Goal: Task Accomplishment & Management: Use online tool/utility

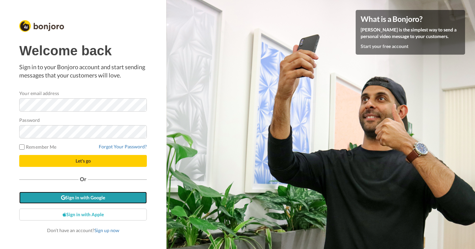
click at [86, 201] on link "Sign in with Google" at bounding box center [83, 198] width 128 height 12
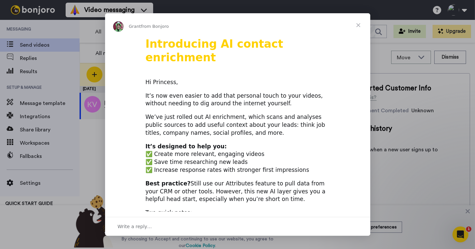
click at [359, 26] on span "Close" at bounding box center [359, 25] width 24 height 24
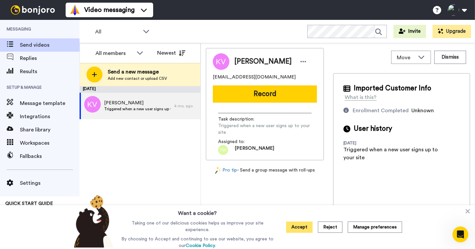
click at [296, 231] on button "Accept" at bounding box center [299, 227] width 27 height 11
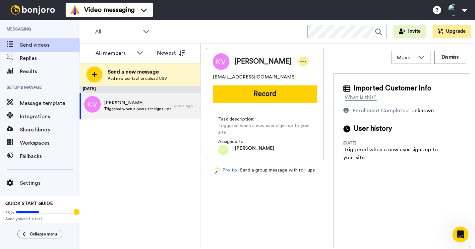
click at [301, 60] on icon at bounding box center [304, 61] width 6 height 7
click at [263, 215] on div "Kristal Vargas fonrodona.k@gmail.com Record Task description : Triggered when a…" at bounding box center [265, 147] width 118 height 199
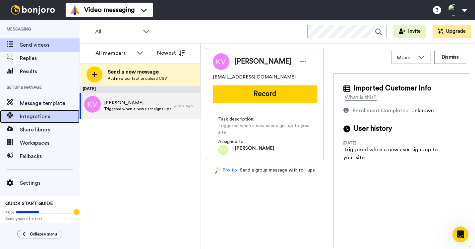
click at [48, 113] on span "Integrations" at bounding box center [50, 117] width 60 height 8
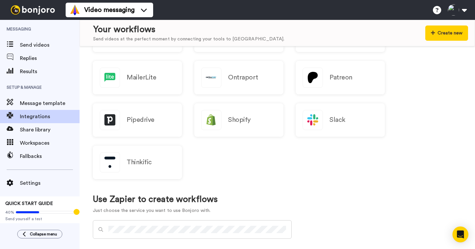
scroll to position [249, 0]
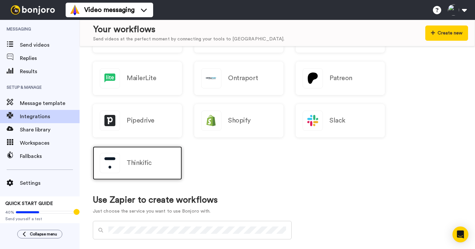
click at [133, 171] on div "Thinkific" at bounding box center [137, 164] width 89 height 34
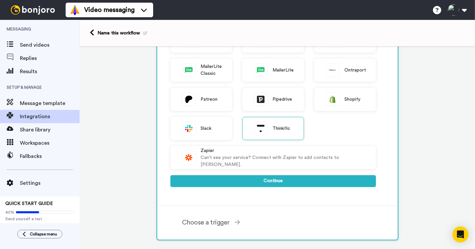
scroll to position [166, 0]
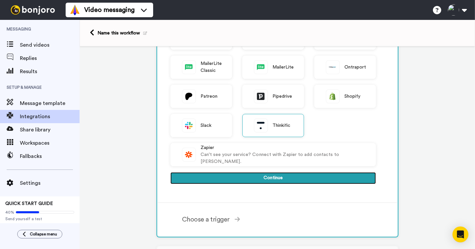
click at [253, 180] on button "Continue" at bounding box center [274, 178] width 206 height 12
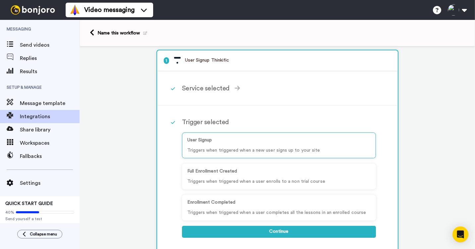
scroll to position [4, 0]
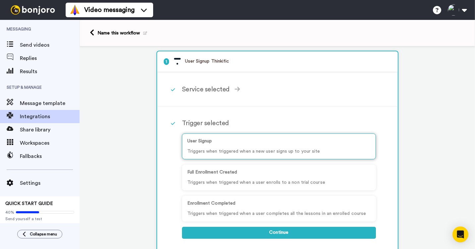
click at [223, 149] on p "Triggers when triggered when a new user signs up to your site" at bounding box center [278, 151] width 183 height 7
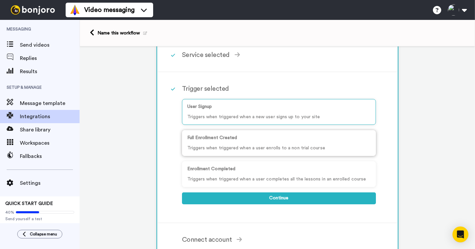
scroll to position [54, 0]
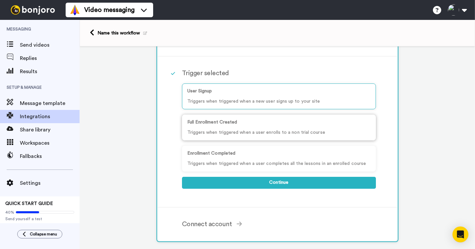
click at [208, 133] on p "Triggers when triggered when a user enrolls to a non trial course" at bounding box center [278, 132] width 183 height 7
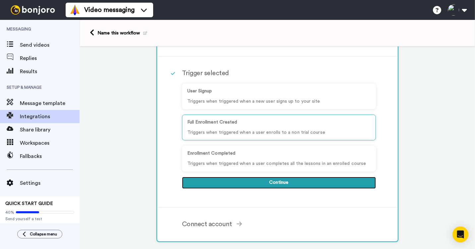
click at [249, 183] on button "Continue" at bounding box center [279, 183] width 194 height 12
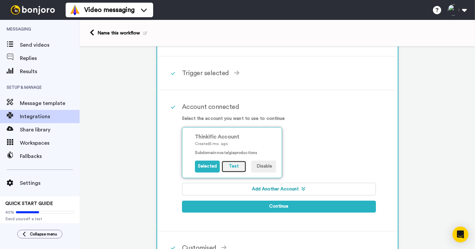
click at [236, 166] on button "Test" at bounding box center [234, 167] width 25 height 12
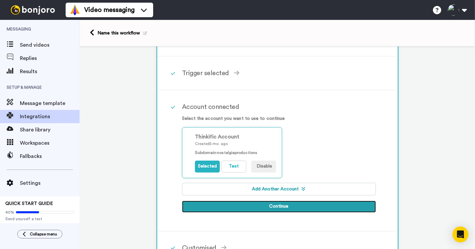
click at [268, 207] on button "Continue" at bounding box center [279, 207] width 194 height 12
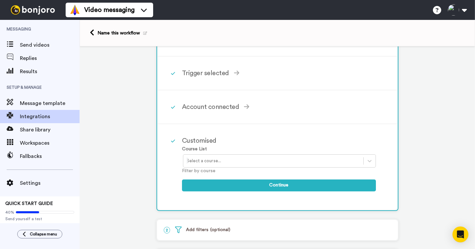
click at [243, 159] on div at bounding box center [273, 161] width 173 height 8
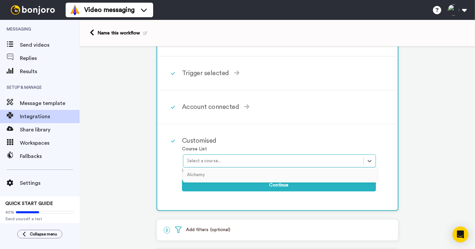
click at [224, 174] on div "Alchemy" at bounding box center [280, 175] width 194 height 12
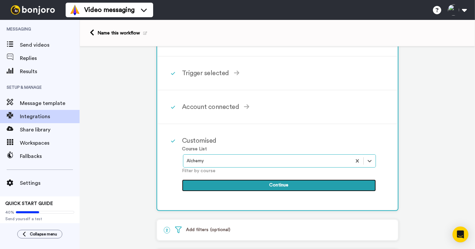
click at [254, 191] on button "Continue" at bounding box center [279, 186] width 194 height 12
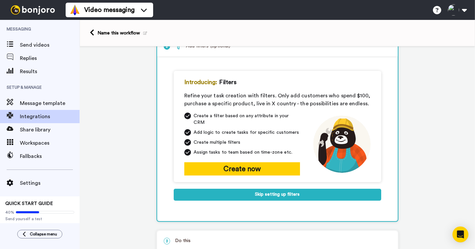
scroll to position [50, 0]
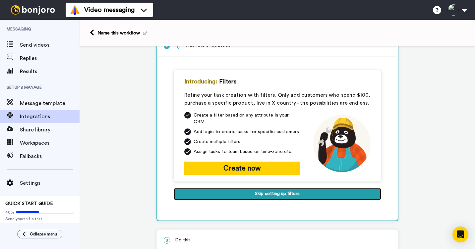
click at [254, 191] on button "Skip setting up filters" at bounding box center [278, 194] width 208 height 12
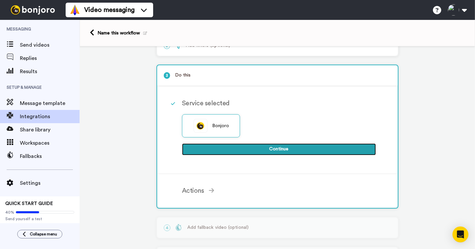
click at [266, 153] on button "Continue" at bounding box center [279, 150] width 194 height 12
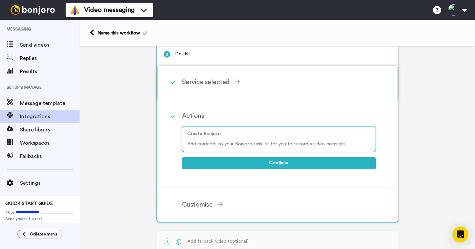
scroll to position [77, 0]
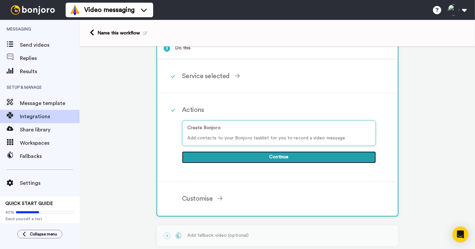
click at [284, 160] on button "Continue" at bounding box center [279, 158] width 194 height 12
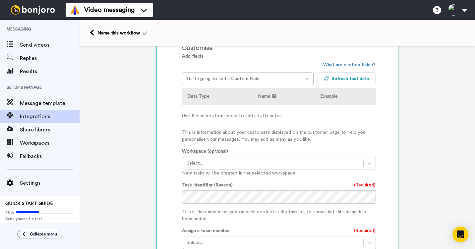
scroll to position [175, 0]
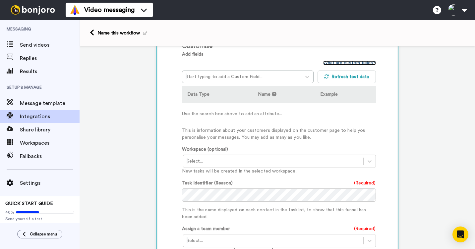
click at [337, 63] on link "What are custom fields?" at bounding box center [349, 63] width 53 height 5
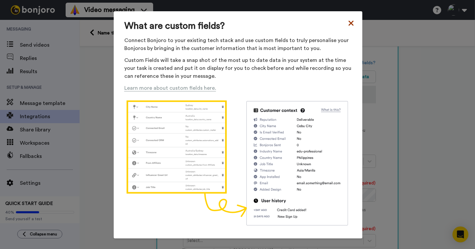
click at [353, 22] on icon at bounding box center [351, 23] width 7 height 8
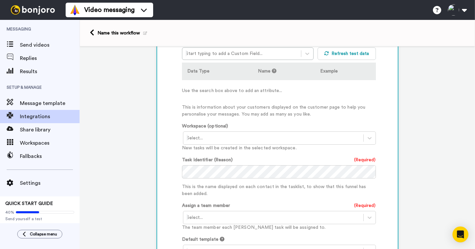
scroll to position [104, 0]
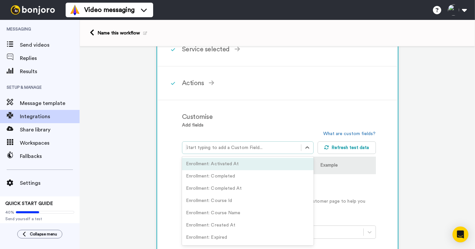
click at [241, 148] on div at bounding box center [242, 148] width 112 height 8
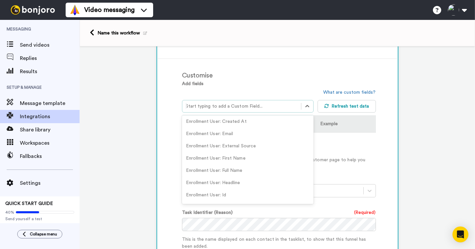
scroll to position [261, 0]
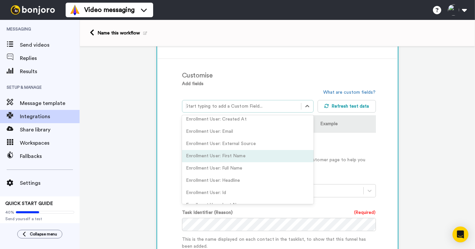
click at [233, 158] on div "Enrollment User: First Name" at bounding box center [248, 156] width 132 height 12
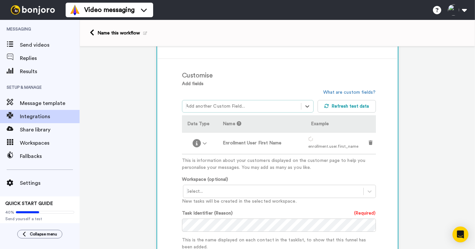
click at [268, 107] on div at bounding box center [242, 107] width 112 height 8
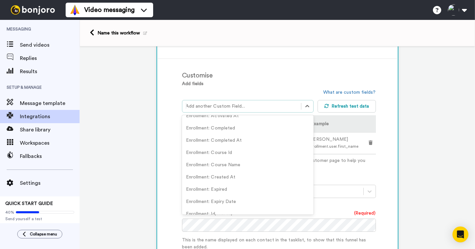
scroll to position [0, 0]
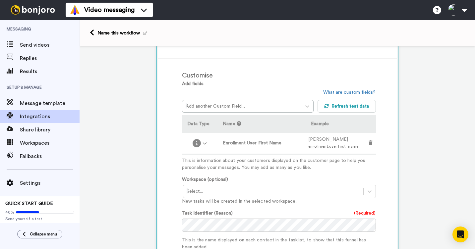
click at [412, 157] on div "1 Full Enrollment Created Thinkific Service selected ActiveCampaign AWeber Bonj…" at bounding box center [278, 174] width 396 height 547
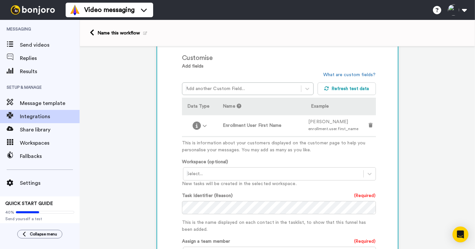
scroll to position [170, 0]
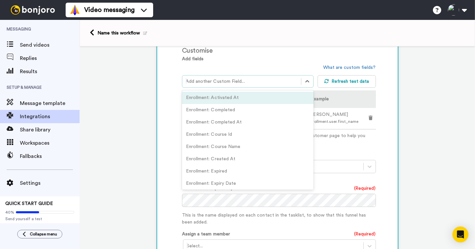
click at [266, 82] on div at bounding box center [242, 82] width 112 height 8
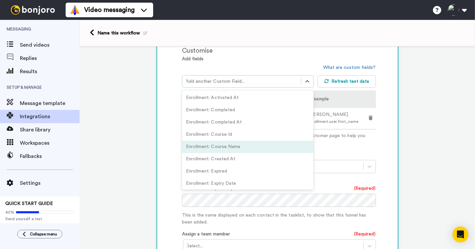
click at [239, 147] on div "Enrollment: Course Name" at bounding box center [248, 147] width 132 height 12
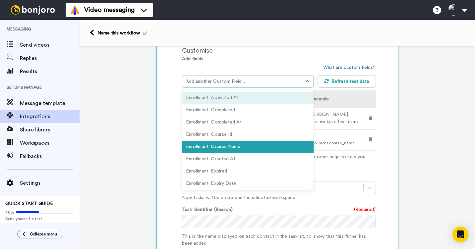
click at [238, 80] on div at bounding box center [242, 82] width 112 height 8
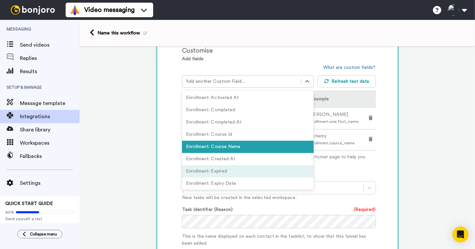
click at [222, 163] on div "Enrollment: Created At" at bounding box center [248, 159] width 132 height 12
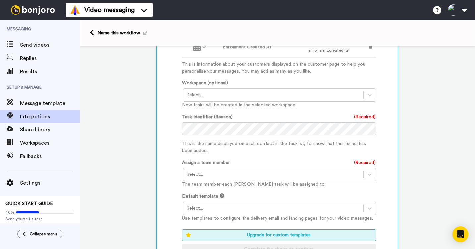
scroll to position [285, 0]
click at [271, 153] on p "This is the name displayed on each contact in the tasklist, to show that this f…" at bounding box center [279, 147] width 194 height 14
click at [224, 116] on label "Task Identifier (Reason)" at bounding box center [207, 116] width 51 height 7
click at [222, 183] on p "The team member each [PERSON_NAME] task will be assigned to." at bounding box center [279, 184] width 194 height 7
click at [216, 172] on div at bounding box center [273, 175] width 173 height 8
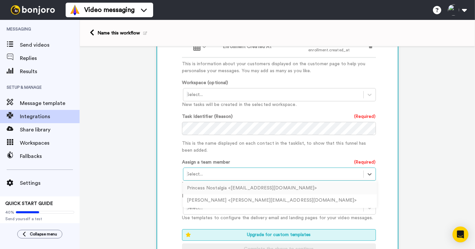
click at [210, 190] on div "Princess Nostalgia <[EMAIL_ADDRESS][DOMAIN_NAME]>" at bounding box center [280, 188] width 194 height 12
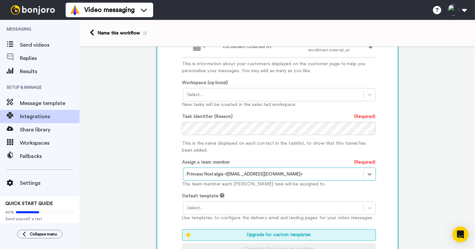
click at [170, 200] on div "Customise Add fields option Enrollment: Created At, selected. Select is focused…" at bounding box center [278, 97] width 240 height 354
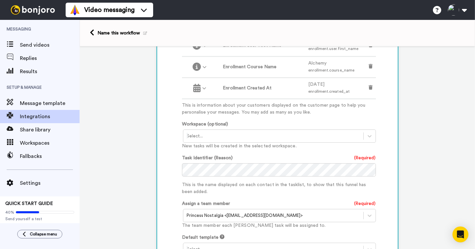
scroll to position [230, 0]
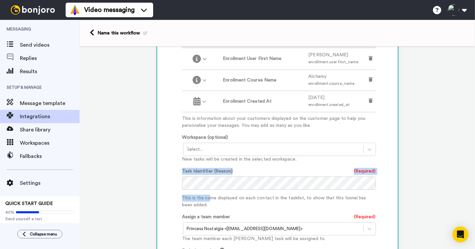
drag, startPoint x: 210, startPoint y: 203, endPoint x: 182, endPoint y: 170, distance: 43.8
click at [181, 170] on div "Customise Add fields option Enrollment: Created At, selected. Select is focused…" at bounding box center [278, 151] width 240 height 354
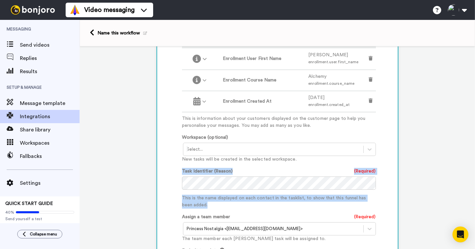
drag, startPoint x: 209, startPoint y: 208, endPoint x: 178, endPoint y: 177, distance: 43.9
click at [178, 177] on div "Customise Add fields option Enrollment: Created At, selected. Select is focused…" at bounding box center [278, 151] width 240 height 354
copy div "Task Identifier (Reason) (Required) This is the name displayed on each contact …"
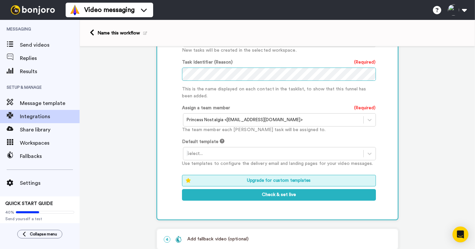
scroll to position [351, 0]
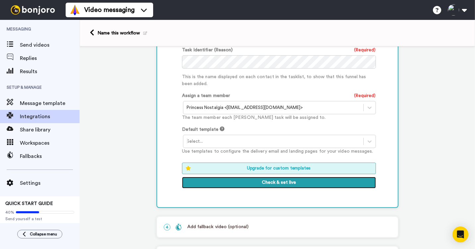
click at [279, 186] on button "Check & set live" at bounding box center [279, 183] width 194 height 12
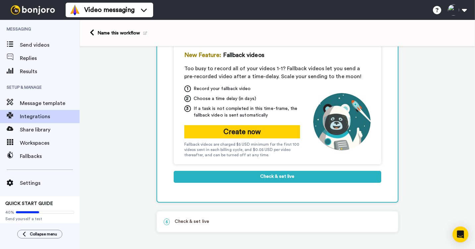
scroll to position [95, 0]
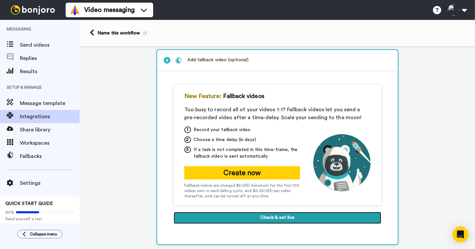
click at [282, 220] on button "Check & set live" at bounding box center [278, 218] width 208 height 12
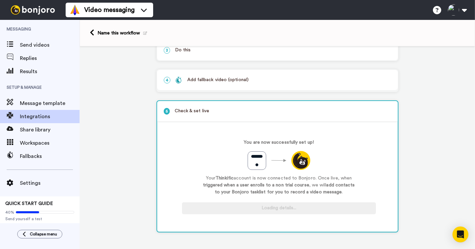
scroll to position [77, 0]
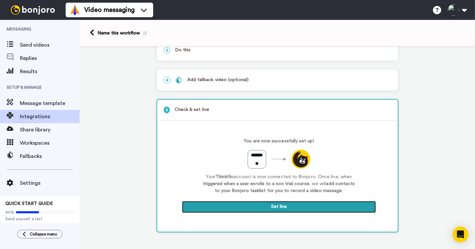
click at [283, 209] on button "Set live" at bounding box center [279, 207] width 194 height 12
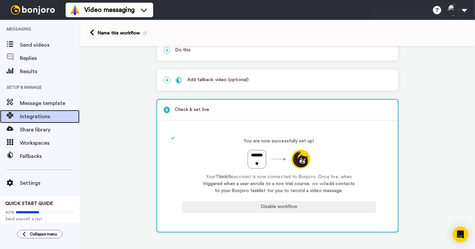
click at [53, 119] on span "Integrations" at bounding box center [50, 117] width 60 height 8
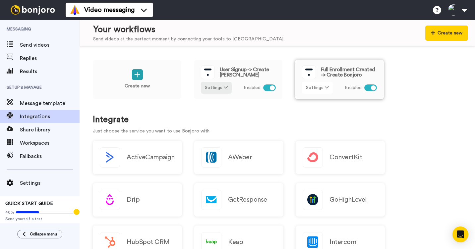
click at [325, 87] on icon at bounding box center [327, 87] width 4 height 5
click at [313, 100] on span "Edit" at bounding box center [312, 101] width 9 height 5
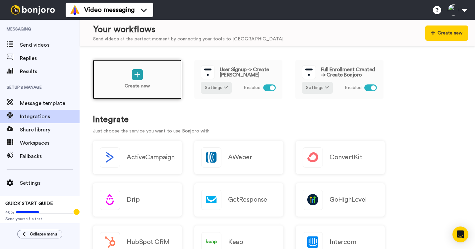
click at [123, 68] on div "Create new" at bounding box center [137, 80] width 89 height 40
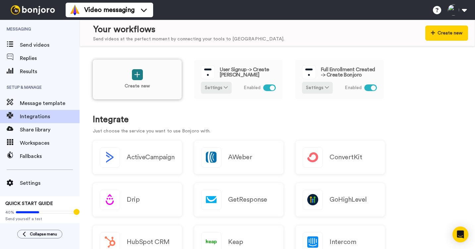
click at [138, 73] on icon at bounding box center [137, 74] width 6 height 7
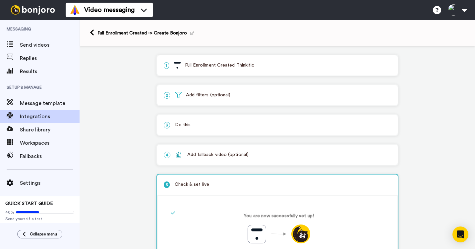
click at [240, 72] on div "1 Full Enrollment Created Thinkific" at bounding box center [277, 65] width 241 height 20
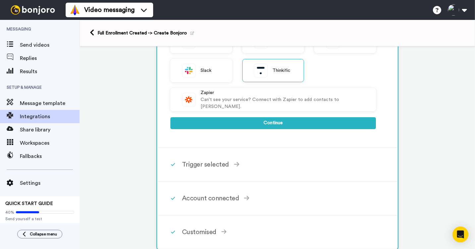
scroll to position [245, 0]
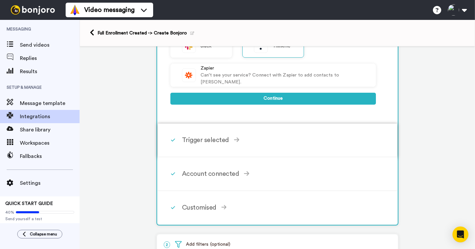
click at [217, 138] on div "Trigger selected" at bounding box center [279, 140] width 194 height 10
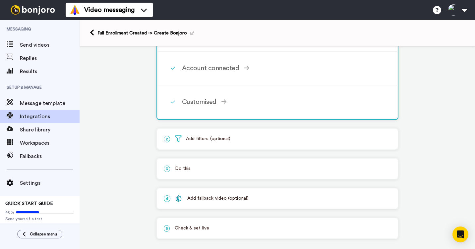
click at [210, 139] on p "2 Add filters (optional)" at bounding box center [278, 139] width 228 height 7
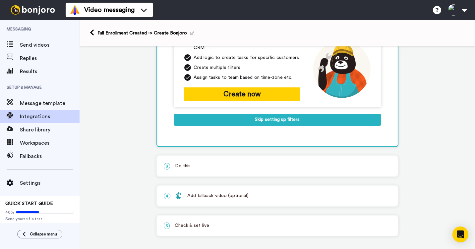
click at [203, 164] on p "3 Do this" at bounding box center [278, 166] width 228 height 7
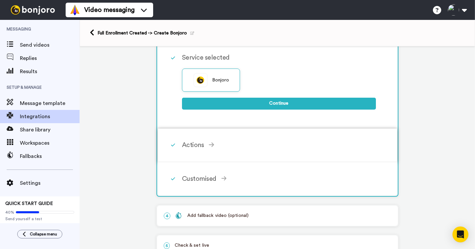
scroll to position [114, 0]
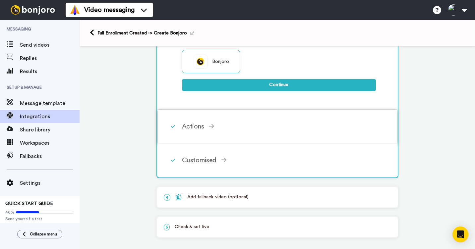
click at [199, 130] on div "Actions" at bounding box center [279, 127] width 194 height 10
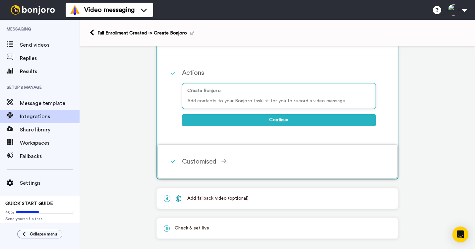
click at [200, 163] on div "Customised" at bounding box center [279, 162] width 194 height 10
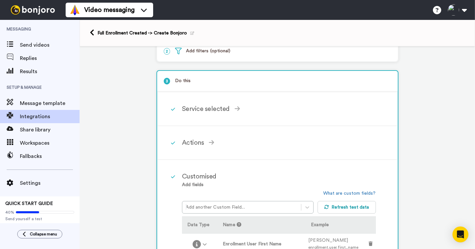
scroll to position [0, 0]
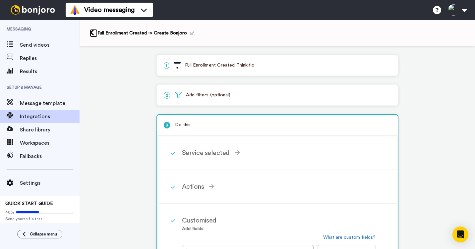
click at [92, 32] on icon at bounding box center [92, 32] width 4 height 7
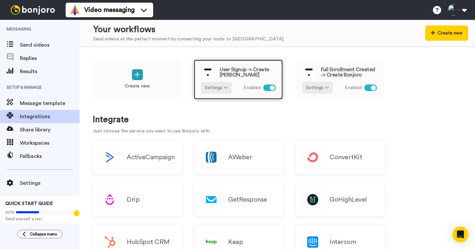
click at [244, 85] on span "Enabled" at bounding box center [252, 88] width 17 height 7
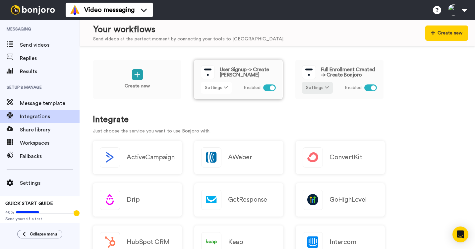
click at [216, 89] on button "Settings" at bounding box center [216, 88] width 31 height 12
click at [212, 102] on span "Edit" at bounding box center [211, 101] width 9 height 5
click at [318, 121] on h1 "Integrate" at bounding box center [277, 120] width 369 height 10
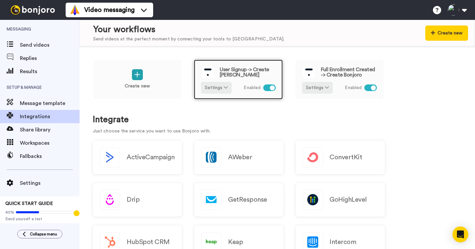
click at [257, 76] on span "User Signup -> Create [PERSON_NAME]" at bounding box center [248, 72] width 56 height 11
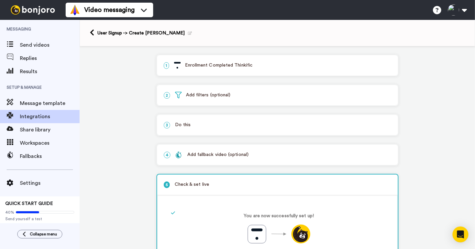
click at [243, 154] on div "Add fallback video (optional)" at bounding box center [211, 155] width 73 height 7
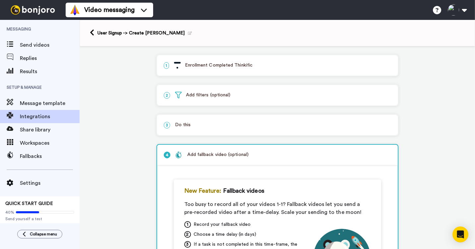
click at [230, 125] on p "3 Do this" at bounding box center [278, 125] width 228 height 7
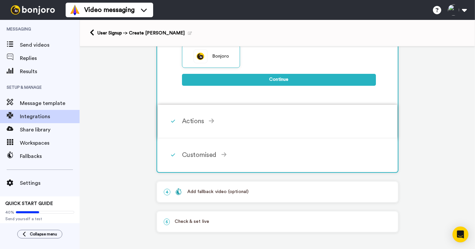
click at [216, 132] on div "Actions Create Bonjoro Add contacts to your Bonjoro tasklist for you to record …" at bounding box center [278, 122] width 240 height 34
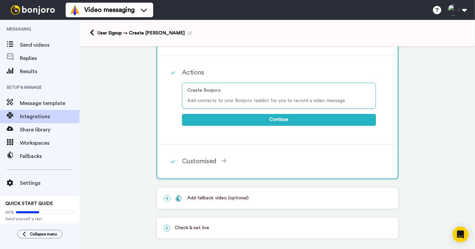
scroll to position [118, 0]
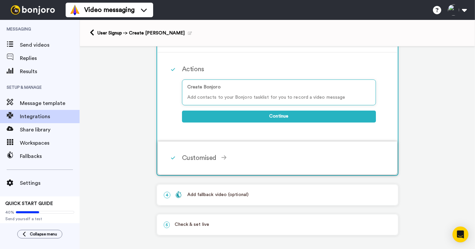
click at [217, 148] on div "Customised Add fields Add another Custom Field... What are custom fields? Refre…" at bounding box center [278, 158] width 240 height 33
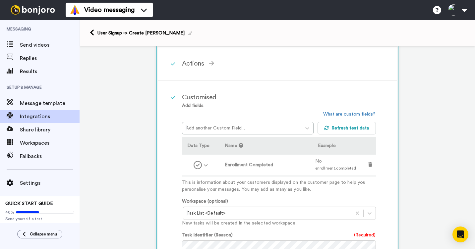
scroll to position [0, 0]
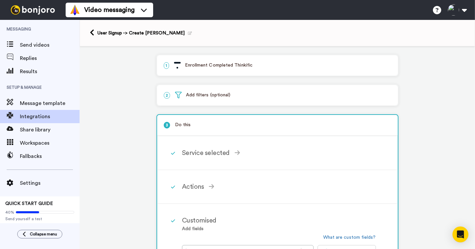
click at [208, 99] on p "2 Add filters (optional)" at bounding box center [278, 95] width 228 height 7
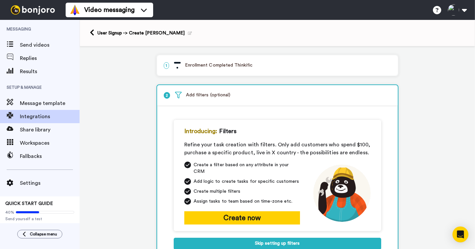
click at [206, 66] on p "1 Enrollment Completed Thinkific" at bounding box center [278, 65] width 228 height 7
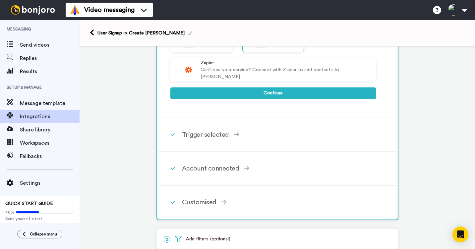
scroll to position [359, 0]
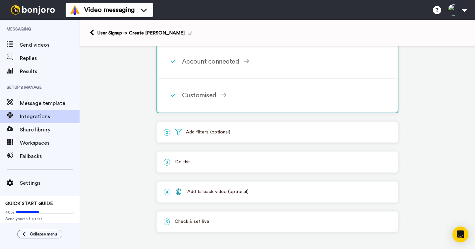
click at [211, 217] on div "5 Check & set live" at bounding box center [277, 222] width 241 height 20
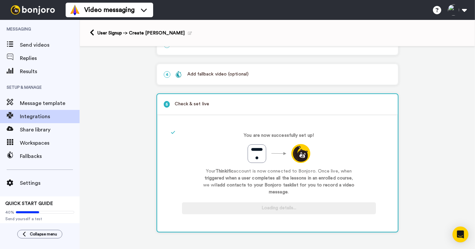
scroll to position [33, 0]
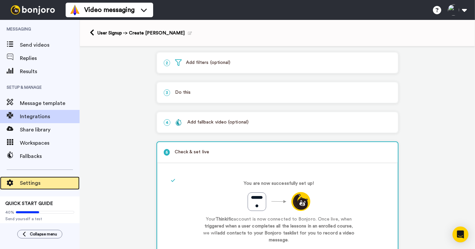
click at [39, 180] on span "Settings" at bounding box center [50, 183] width 60 height 8
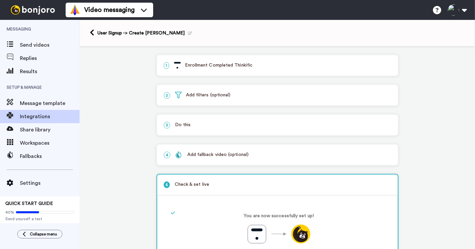
click at [263, 64] on p "1 Enrollment Completed Thinkific" at bounding box center [278, 65] width 228 height 7
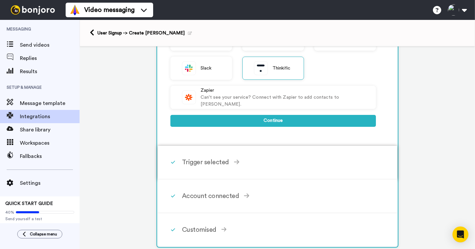
click at [213, 176] on div "Trigger selected User Signup Triggers when triggered when a new user signs up t…" at bounding box center [278, 163] width 240 height 34
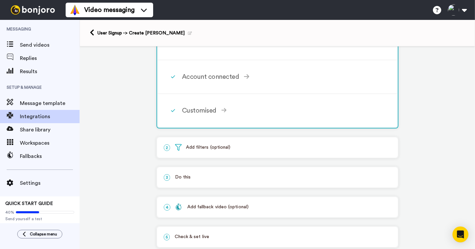
scroll to position [219, 0]
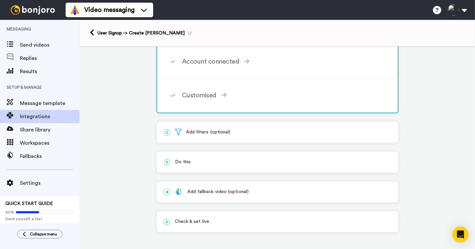
click at [210, 219] on p "5 Check & set live" at bounding box center [278, 222] width 228 height 7
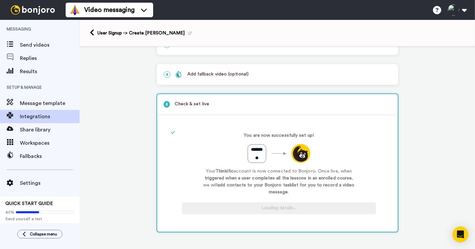
scroll to position [33, 0]
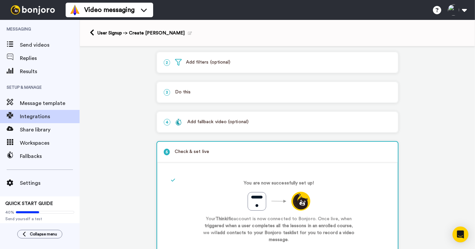
click at [208, 117] on div "4 Add fallback video (optional)" at bounding box center [277, 122] width 241 height 20
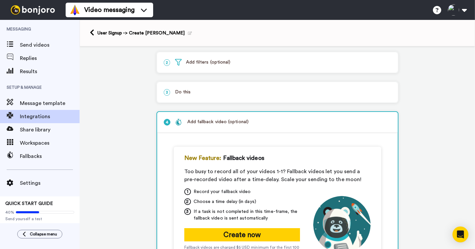
click at [205, 95] on p "3 Do this" at bounding box center [278, 92] width 228 height 7
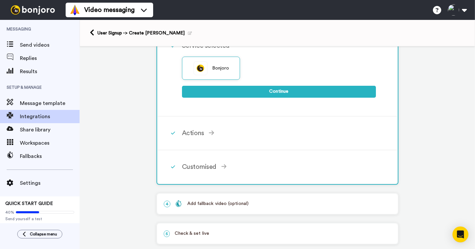
scroll to position [121, 0]
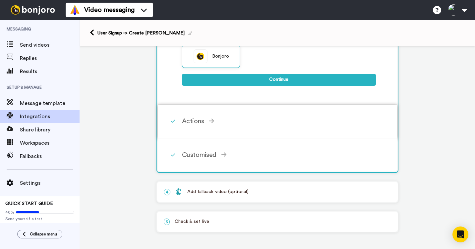
click at [201, 125] on div "Actions" at bounding box center [279, 121] width 194 height 10
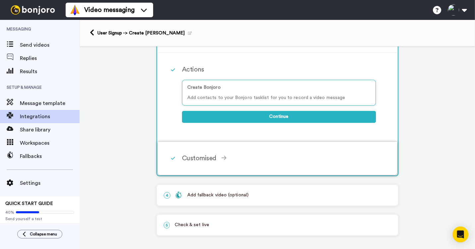
click at [212, 154] on div "Customised Add fields Add another Custom Field... What are custom fields? Refre…" at bounding box center [286, 159] width 209 height 20
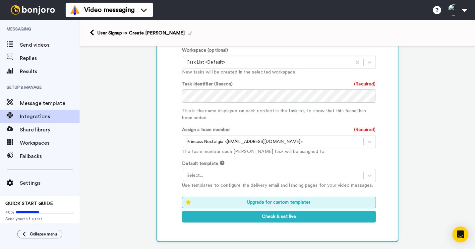
scroll to position [276, 0]
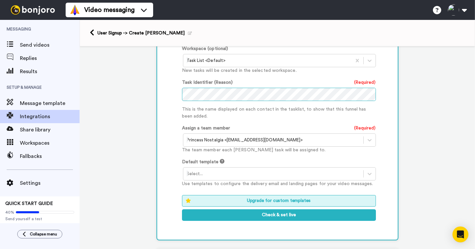
click at [180, 93] on div "Customised Add fields Add another Custom Field... What are custom fields? Refre…" at bounding box center [278, 83] width 240 height 311
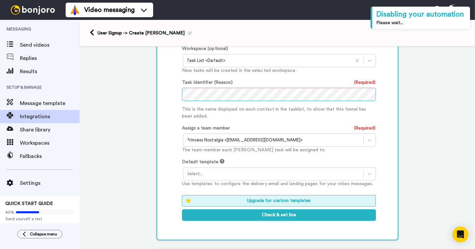
click at [175, 96] on div "Customised Add fields Add another Custom Field... What are custom fields? Refre…" at bounding box center [278, 83] width 240 height 311
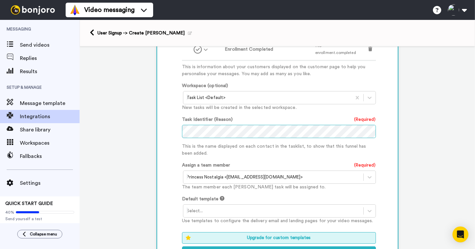
scroll to position [346, 0]
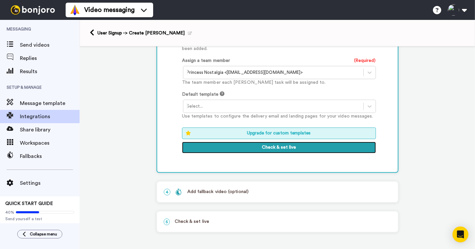
click at [280, 148] on button "Check & set live" at bounding box center [279, 148] width 194 height 12
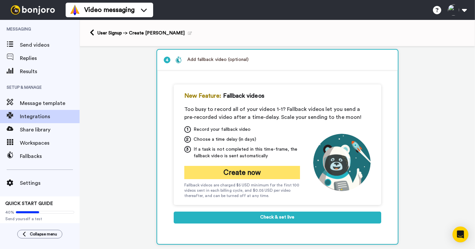
scroll to position [0, 0]
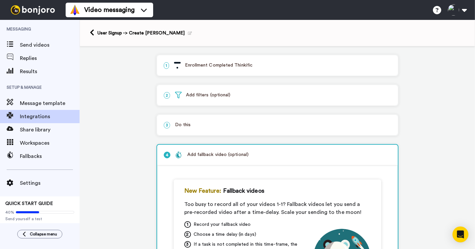
click at [232, 92] on div "2 Add filters (optional)" at bounding box center [277, 95] width 241 height 20
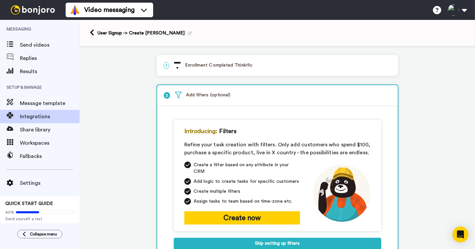
click at [232, 67] on p "1 Enrollment Completed Thinkific" at bounding box center [278, 65] width 228 height 7
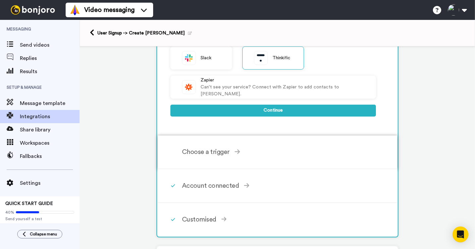
click at [218, 156] on div "Choose a trigger" at bounding box center [279, 152] width 194 height 10
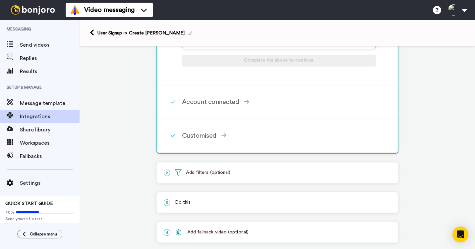
scroll to position [219, 0]
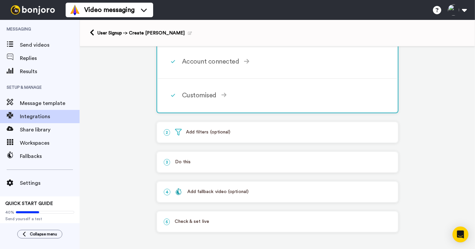
click at [188, 159] on p "3 Do this" at bounding box center [278, 162] width 228 height 7
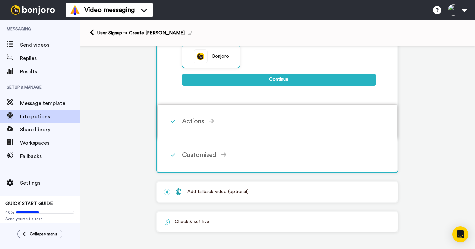
click at [211, 115] on div "Actions Create [PERSON_NAME] Add contacts to your Bonjoro tasklist for you to r…" at bounding box center [286, 121] width 209 height 20
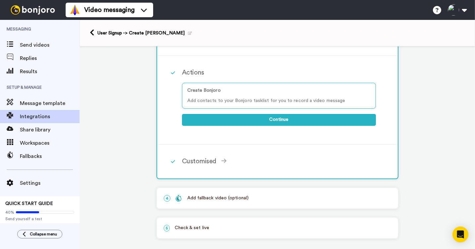
scroll to position [122, 0]
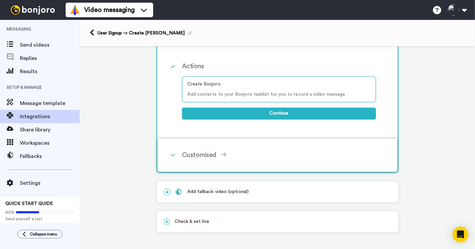
click at [207, 151] on div "Customised" at bounding box center [279, 155] width 194 height 10
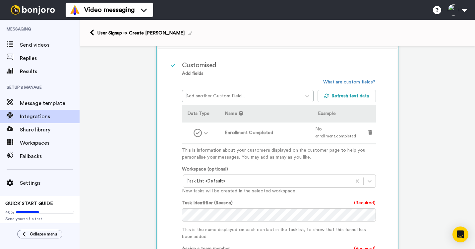
scroll to position [153, 0]
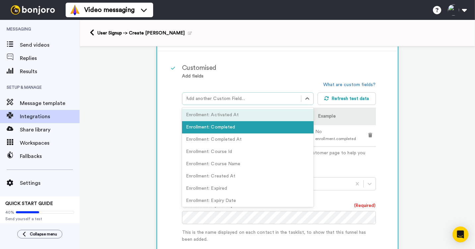
click at [232, 100] on div at bounding box center [242, 99] width 112 height 8
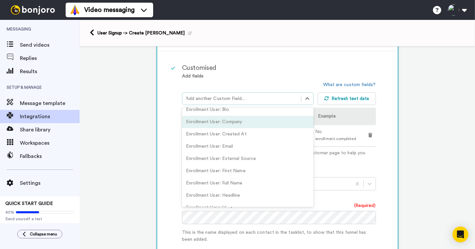
scroll to position [240, 0]
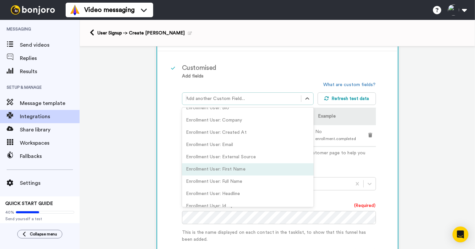
click at [224, 172] on div "Enrollment User: First Name" at bounding box center [248, 170] width 132 height 12
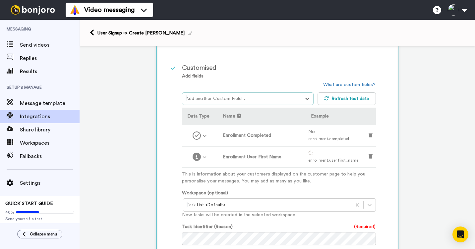
click at [139, 162] on div "1 Enrollment Completed Thinkific Service selected ActiveCampaign AWeber Bonjoro…" at bounding box center [278, 178] width 396 height 568
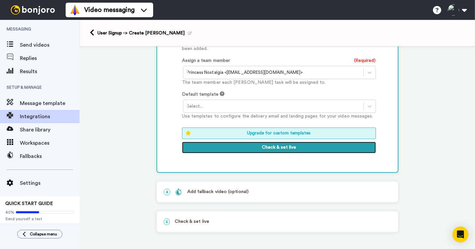
click at [233, 148] on button "Check & set live" at bounding box center [279, 148] width 194 height 12
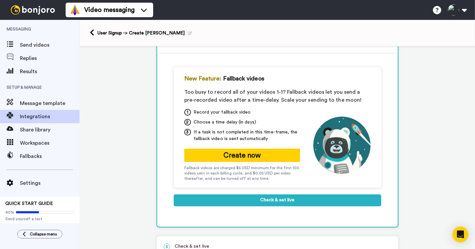
scroll to position [95, 0]
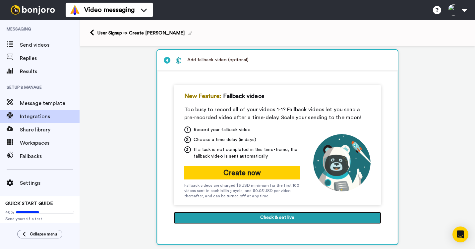
click at [254, 219] on button "Check & set live" at bounding box center [278, 218] width 208 height 12
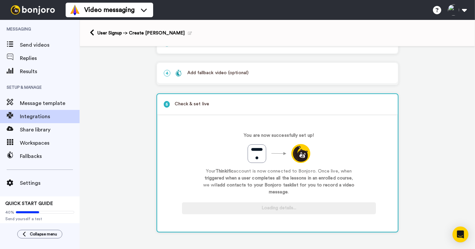
scroll to position [84, 0]
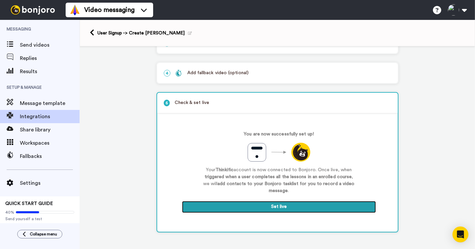
click at [257, 209] on button "Set live" at bounding box center [279, 207] width 194 height 12
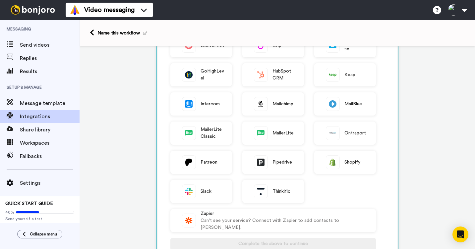
scroll to position [110, 0]
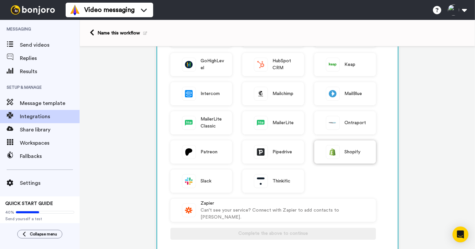
click at [349, 149] on div "Shopify" at bounding box center [345, 152] width 62 height 23
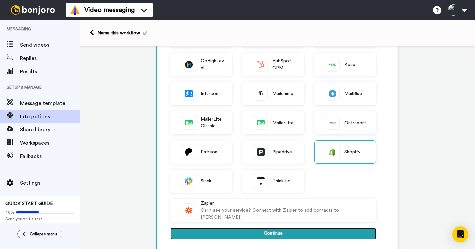
click at [268, 235] on button "Continue" at bounding box center [274, 234] width 206 height 12
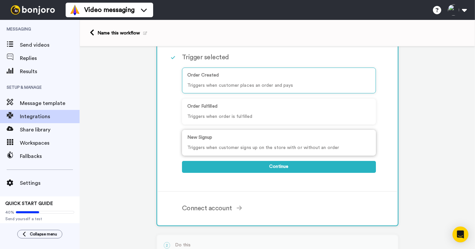
scroll to position [61, 0]
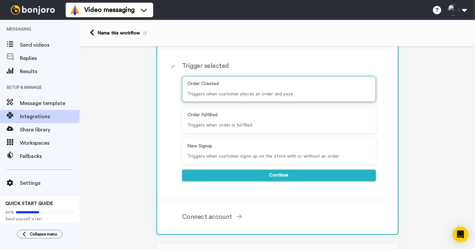
click at [254, 87] on p "Order Created" at bounding box center [278, 84] width 183 height 7
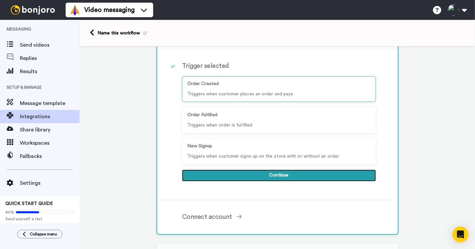
click at [264, 176] on button "Continue" at bounding box center [279, 176] width 194 height 12
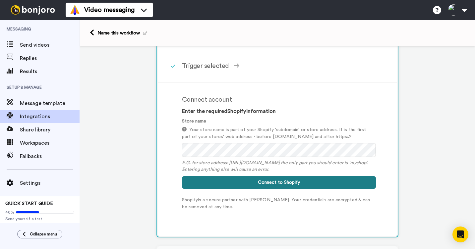
click at [255, 184] on button "Connect to Shopify" at bounding box center [279, 182] width 194 height 13
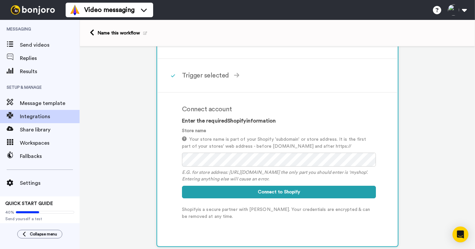
scroll to position [97, 0]
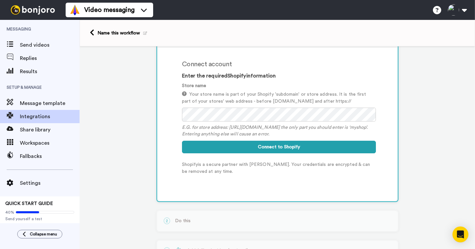
click at [243, 141] on form "Store name Your store name is part of your Shopify 'subdomain' or store address…" at bounding box center [279, 118] width 194 height 71
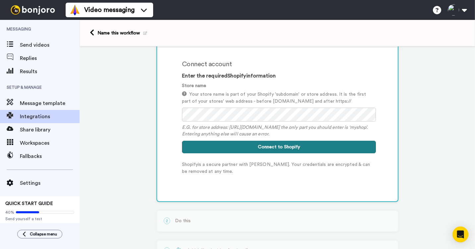
click at [250, 146] on button "Connect to Shopify" at bounding box center [279, 147] width 194 height 13
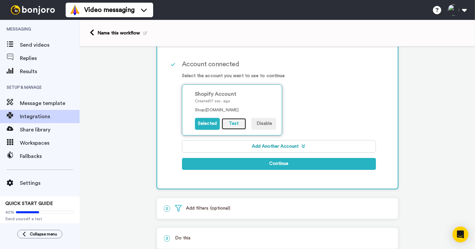
click at [236, 127] on button "Test" at bounding box center [234, 124] width 25 height 12
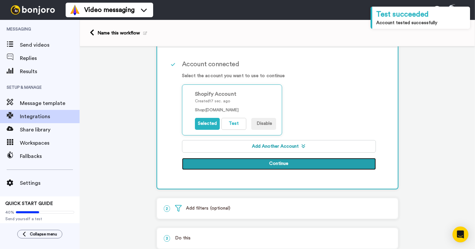
click at [264, 161] on button "Continue" at bounding box center [279, 164] width 194 height 12
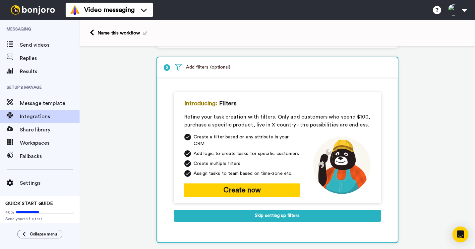
scroll to position [33, 0]
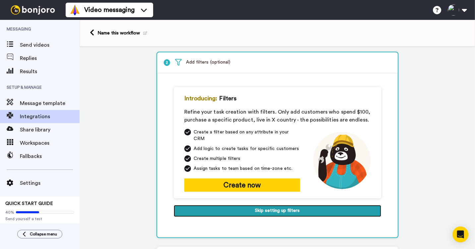
click at [281, 207] on button "Skip setting up filters" at bounding box center [278, 211] width 208 height 12
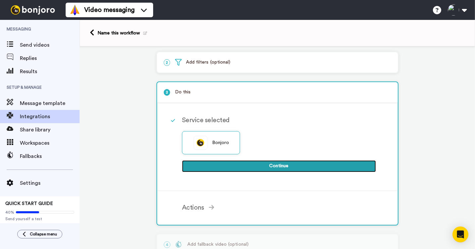
click at [269, 167] on button "Continue" at bounding box center [279, 167] width 194 height 12
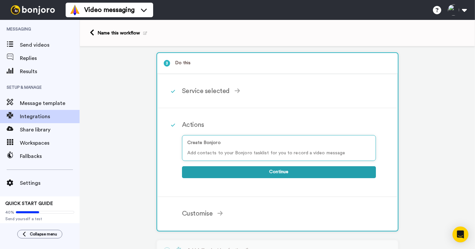
scroll to position [75, 0]
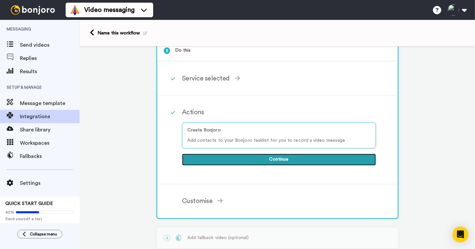
click at [270, 164] on button "Continue" at bounding box center [279, 160] width 194 height 12
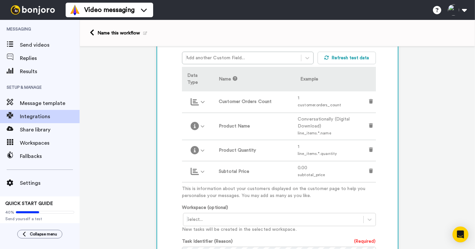
scroll to position [195, 0]
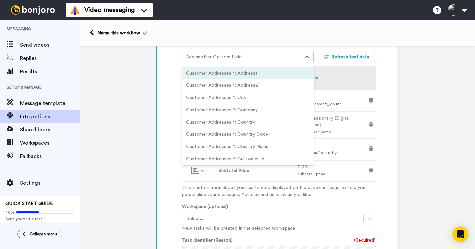
click at [239, 61] on div at bounding box center [242, 57] width 112 height 8
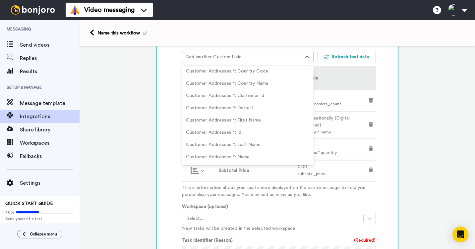
scroll to position [64, 0]
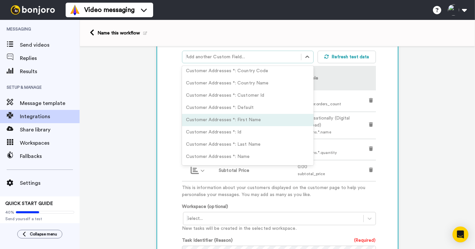
click at [238, 126] on div "Customer Addresses *: First Name" at bounding box center [248, 120] width 132 height 12
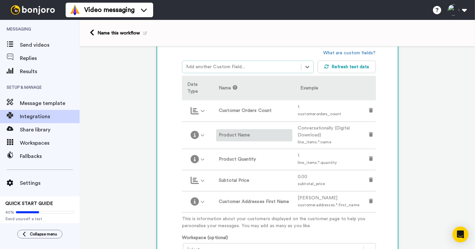
scroll to position [183, 0]
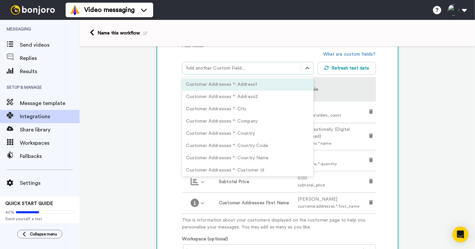
click at [239, 67] on div at bounding box center [242, 68] width 112 height 8
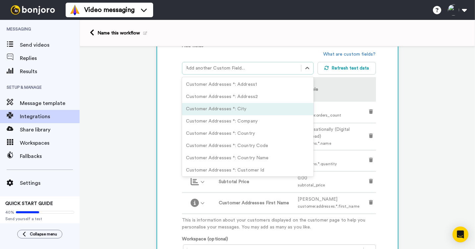
click at [234, 111] on div "Customer Addresses *: City" at bounding box center [248, 109] width 132 height 12
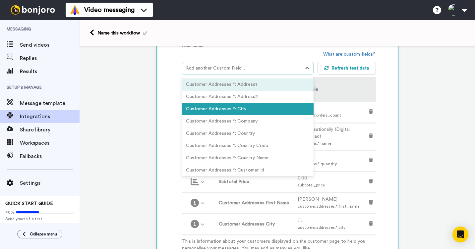
click at [240, 69] on div at bounding box center [242, 68] width 112 height 8
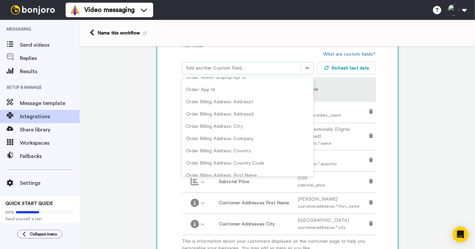
scroll to position [717, 0]
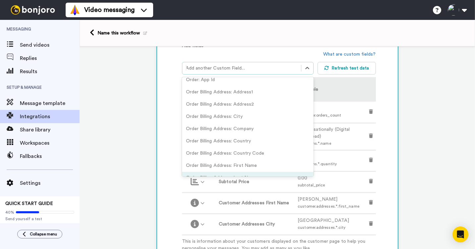
click at [140, 187] on div "1 Order Created Shopify Service selected ActiveCampaign AWeber Bonjoro ConvertK…" at bounding box center [278, 196] width 396 height 666
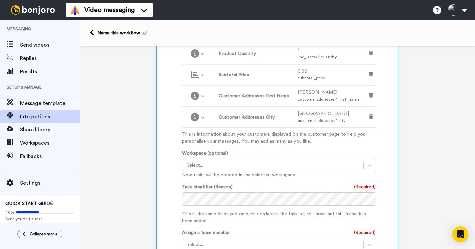
scroll to position [340, 0]
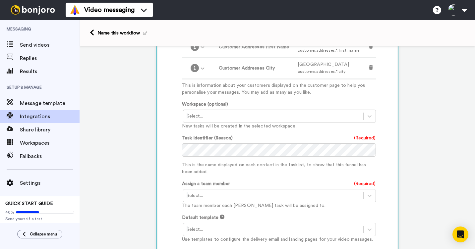
click at [236, 195] on div at bounding box center [273, 196] width 173 height 8
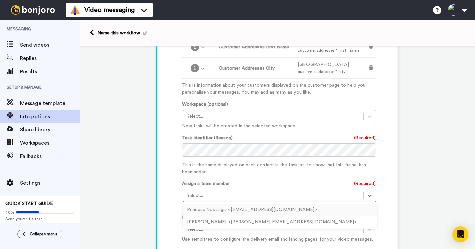
click at [223, 211] on div "Princess Nostalgia <[EMAIL_ADDRESS][DOMAIN_NAME]>" at bounding box center [280, 210] width 194 height 12
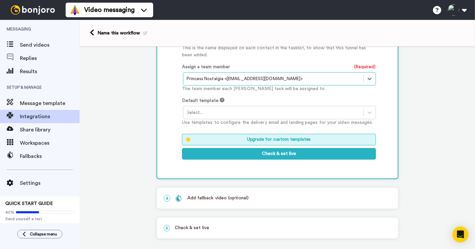
scroll to position [464, 0]
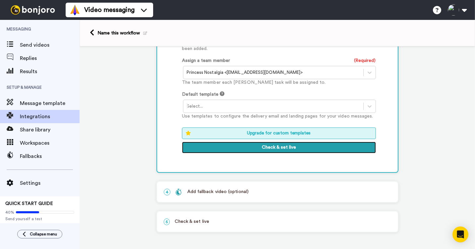
click at [273, 147] on button "Check & set live" at bounding box center [279, 148] width 194 height 12
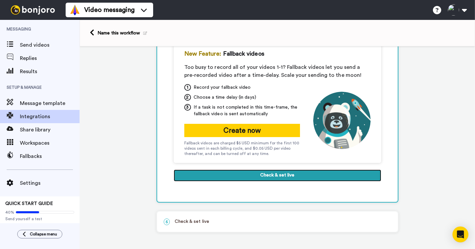
click at [274, 179] on button "Check & set live" at bounding box center [278, 176] width 208 height 12
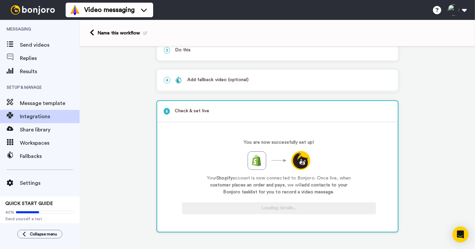
scroll to position [74, 0]
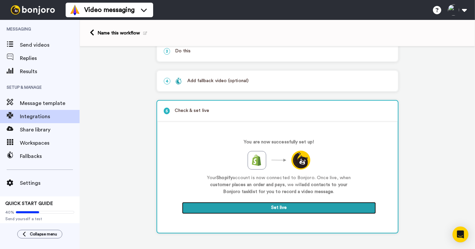
click at [266, 210] on button "Set live" at bounding box center [279, 208] width 194 height 12
